Goal: Information Seeking & Learning: Learn about a topic

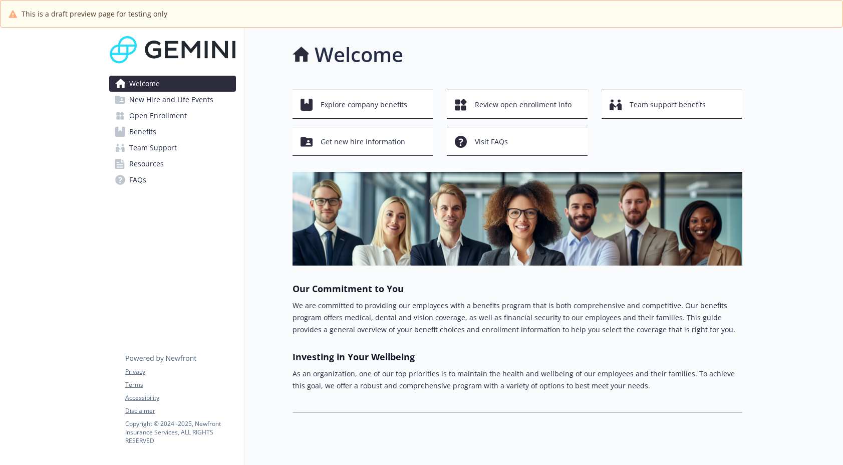
click at [138, 117] on span "Open Enrollment" at bounding box center [158, 116] width 58 height 16
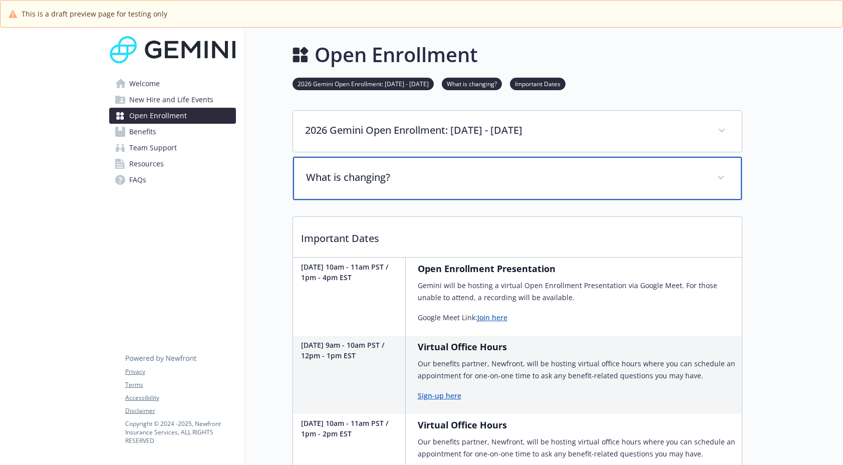
click at [409, 162] on div "What is changing?" at bounding box center [517, 178] width 449 height 43
